Goal: Check status: Check status

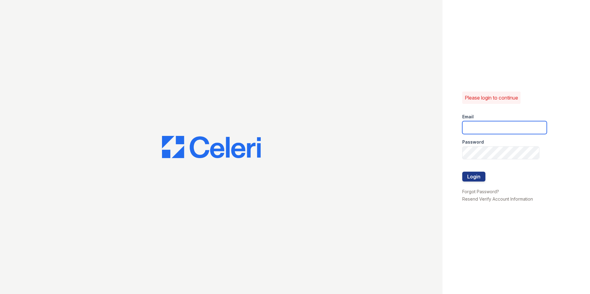
click at [493, 126] on input "email" at bounding box center [504, 127] width 85 height 13
click at [509, 127] on input "email" at bounding box center [504, 127] width 85 height 13
click at [532, 126] on keeper-lock "Open Keeper Popup" at bounding box center [531, 127] width 7 height 7
click at [476, 124] on input "email" at bounding box center [504, 127] width 85 height 13
click at [539, 69] on div "Please login to continue Email Password Login Forgot Password? Resend Verify Ac…" at bounding box center [515, 147] width 147 height 294
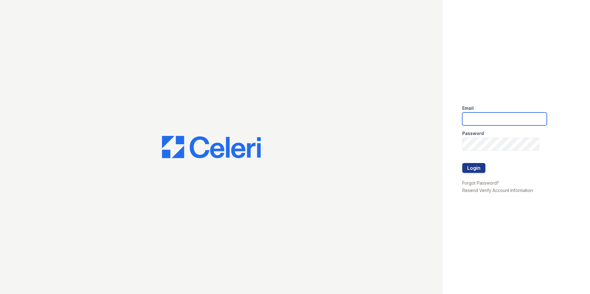
type input "oceannap@livebe.com"
click at [466, 166] on button "Login" at bounding box center [473, 168] width 23 height 10
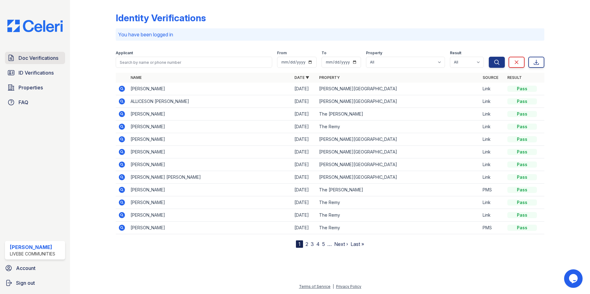
click at [37, 60] on span "Doc Verifications" at bounding box center [39, 57] width 40 height 7
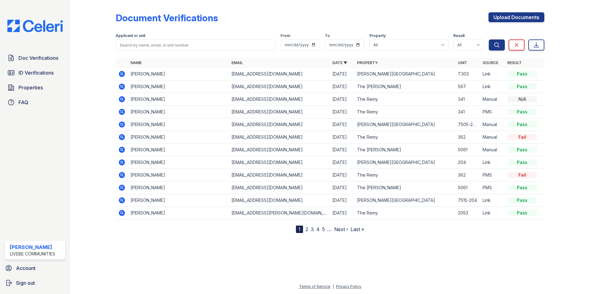
click at [123, 75] on icon at bounding box center [122, 74] width 6 height 6
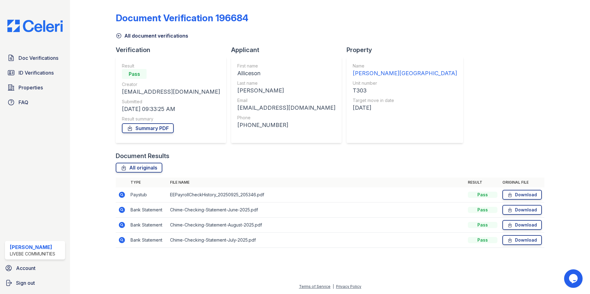
click at [122, 196] on icon at bounding box center [122, 195] width 6 height 6
click at [121, 210] on icon at bounding box center [121, 209] width 7 height 7
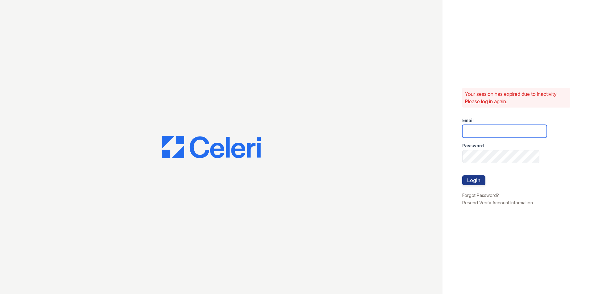
type input "[EMAIL_ADDRESS][DOMAIN_NAME]"
click at [476, 132] on input "[EMAIL_ADDRESS][DOMAIN_NAME]" at bounding box center [504, 131] width 85 height 13
click at [477, 179] on button "Login" at bounding box center [473, 180] width 23 height 10
